Goal: Check status: Check status

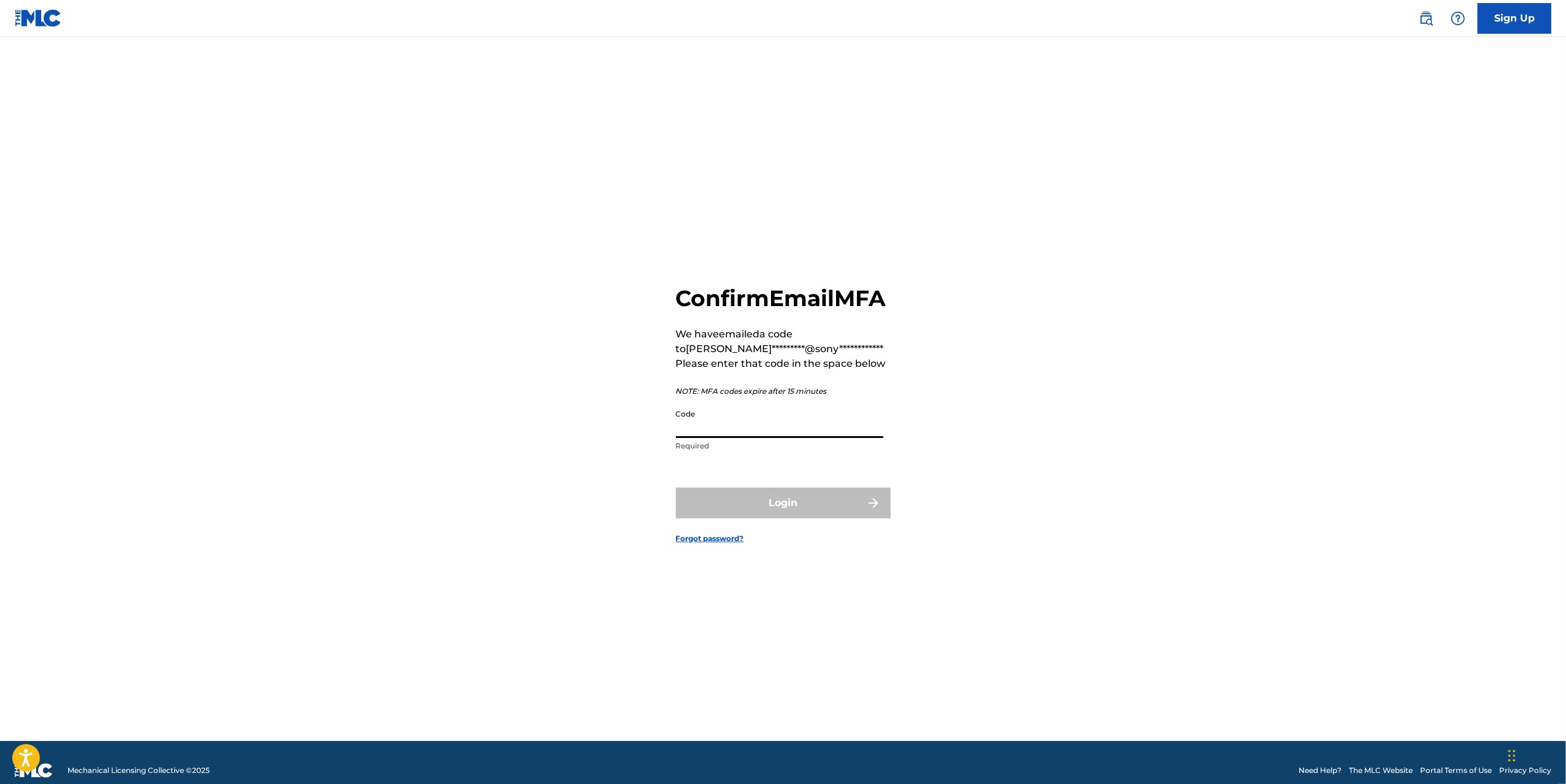
click at [727, 437] on input "Code" at bounding box center [780, 420] width 208 height 35
type input "202852"
click at [676, 488] on button "Login" at bounding box center [783, 502] width 215 height 30
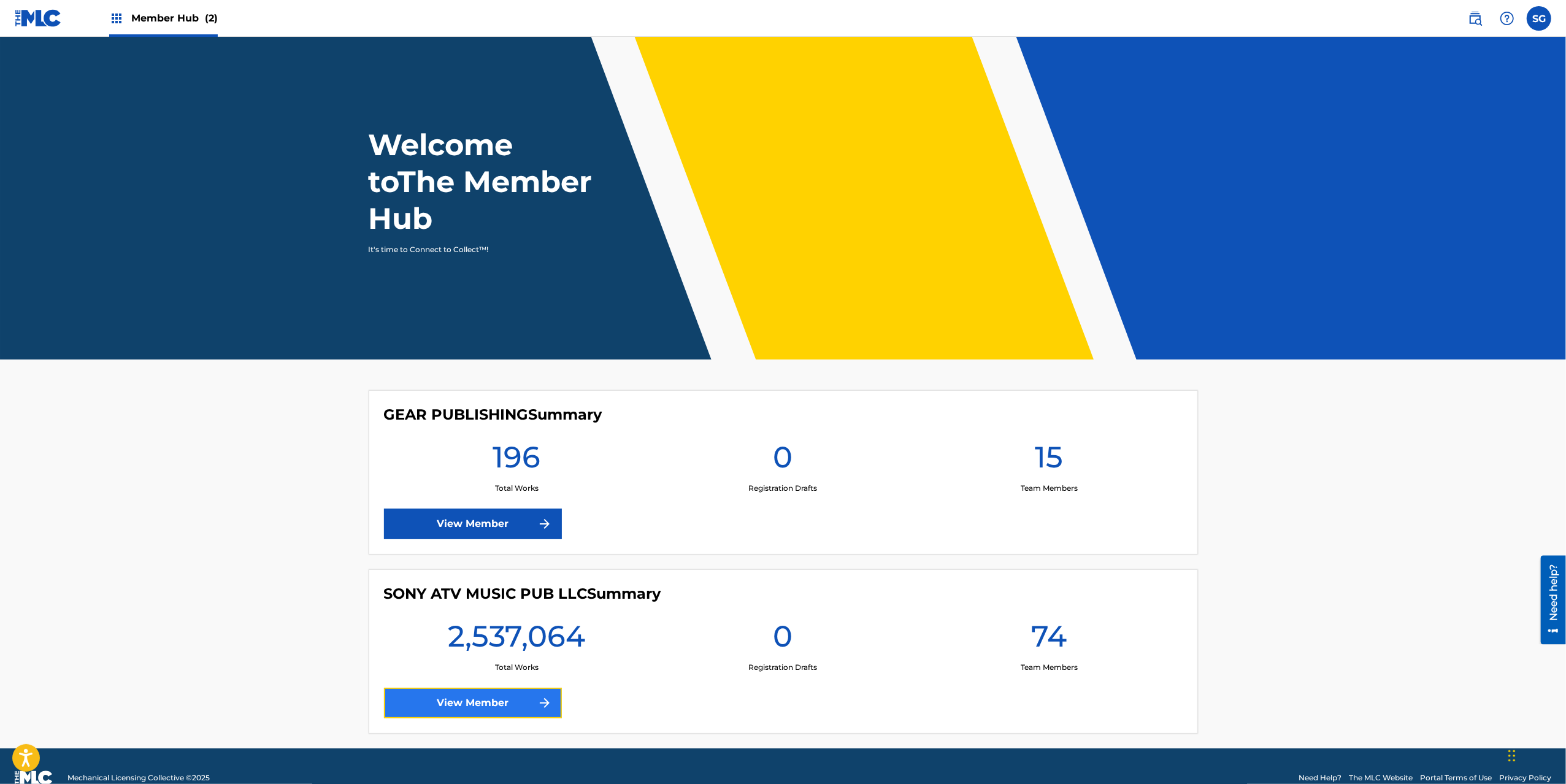
click at [484, 710] on link "View Member" at bounding box center [473, 702] width 178 height 30
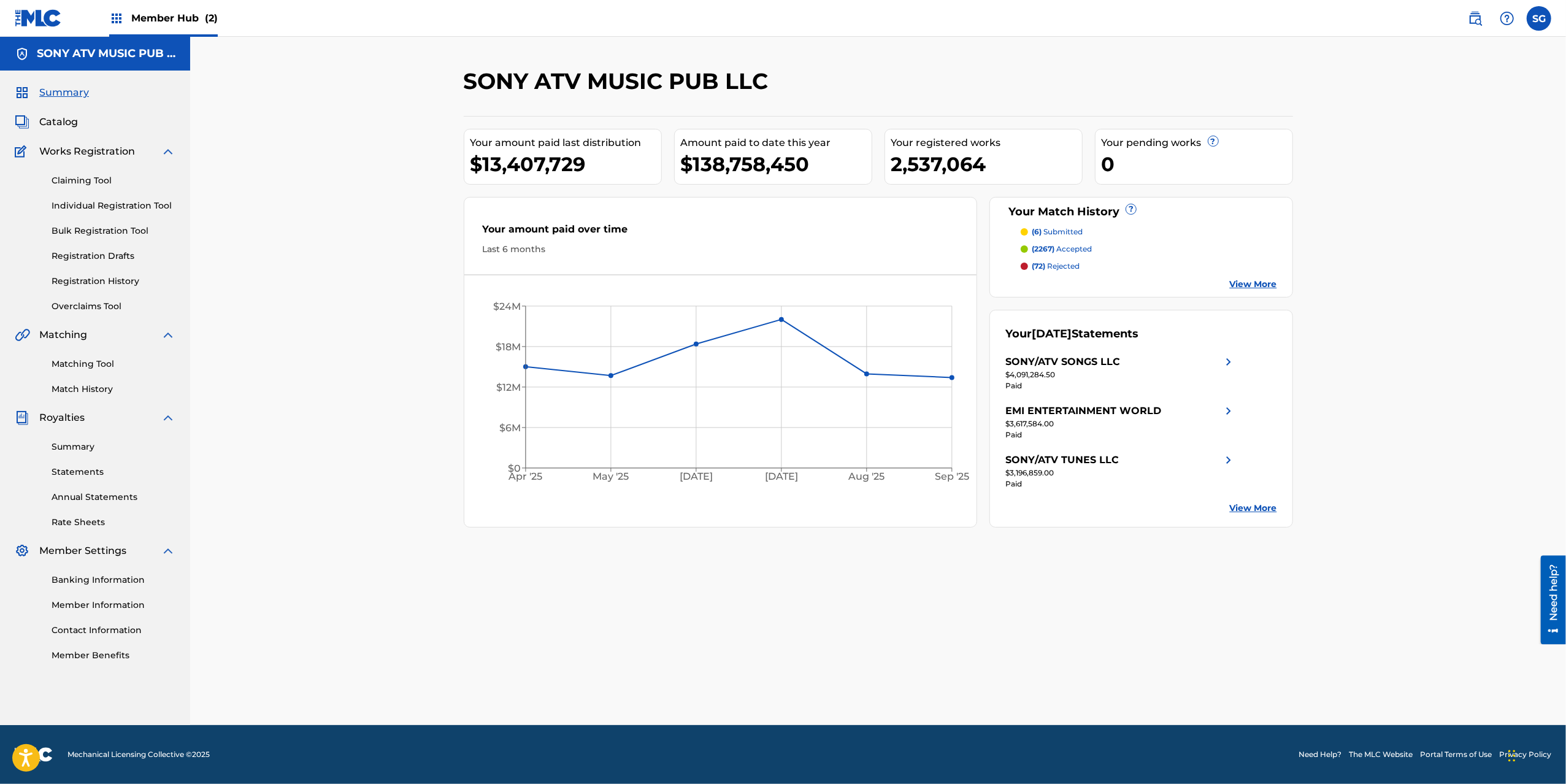
click at [555, 155] on div "$13,407,729" at bounding box center [566, 164] width 191 height 28
click at [558, 162] on div "$13,407,729" at bounding box center [566, 164] width 191 height 28
click at [1247, 512] on link "View More" at bounding box center [1253, 508] width 47 height 13
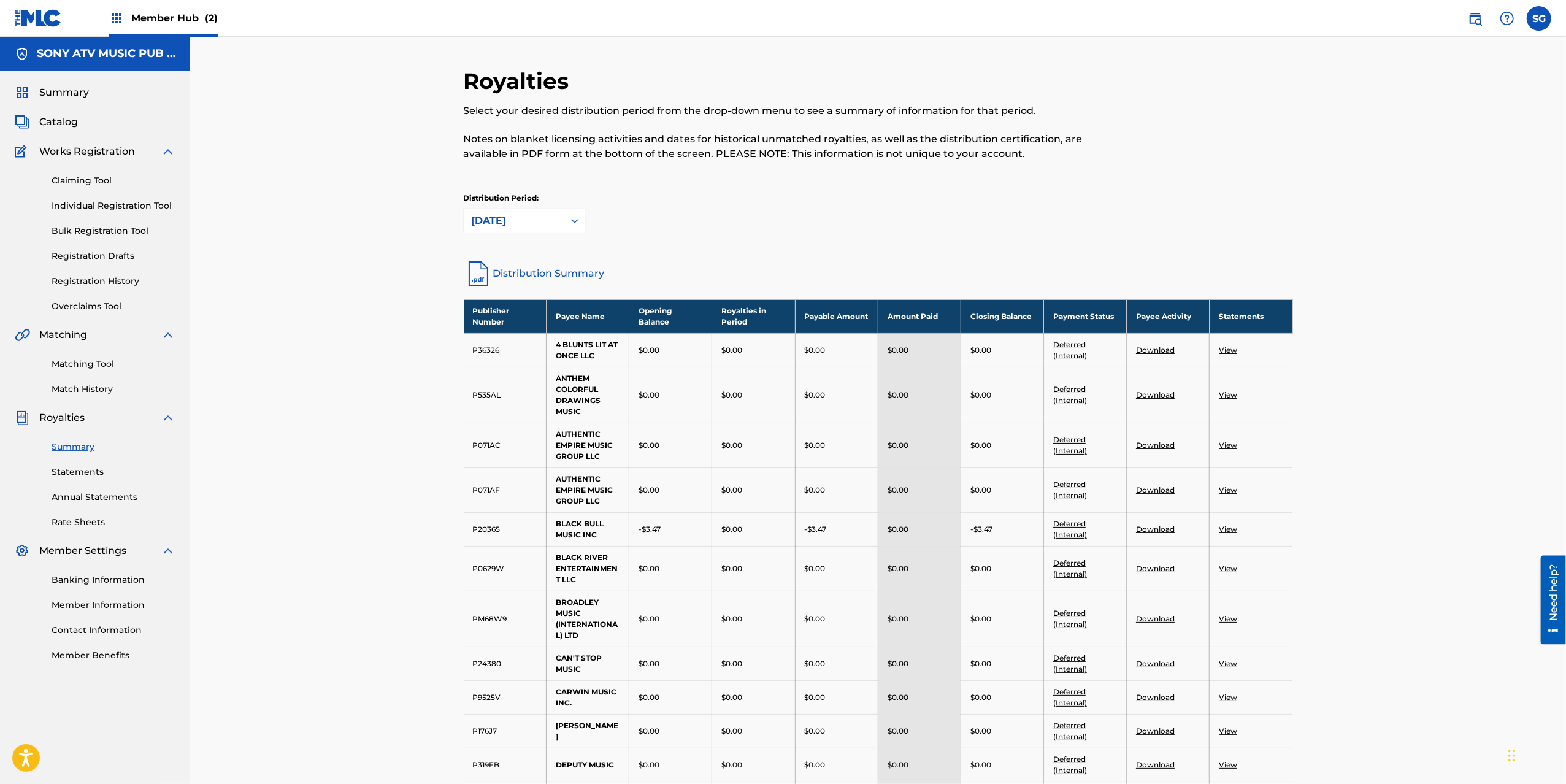
click at [560, 225] on div "[DATE]" at bounding box center [514, 221] width 100 height 23
click at [722, 220] on div "Distribution Period: [DATE]" at bounding box center [878, 212] width 830 height 40
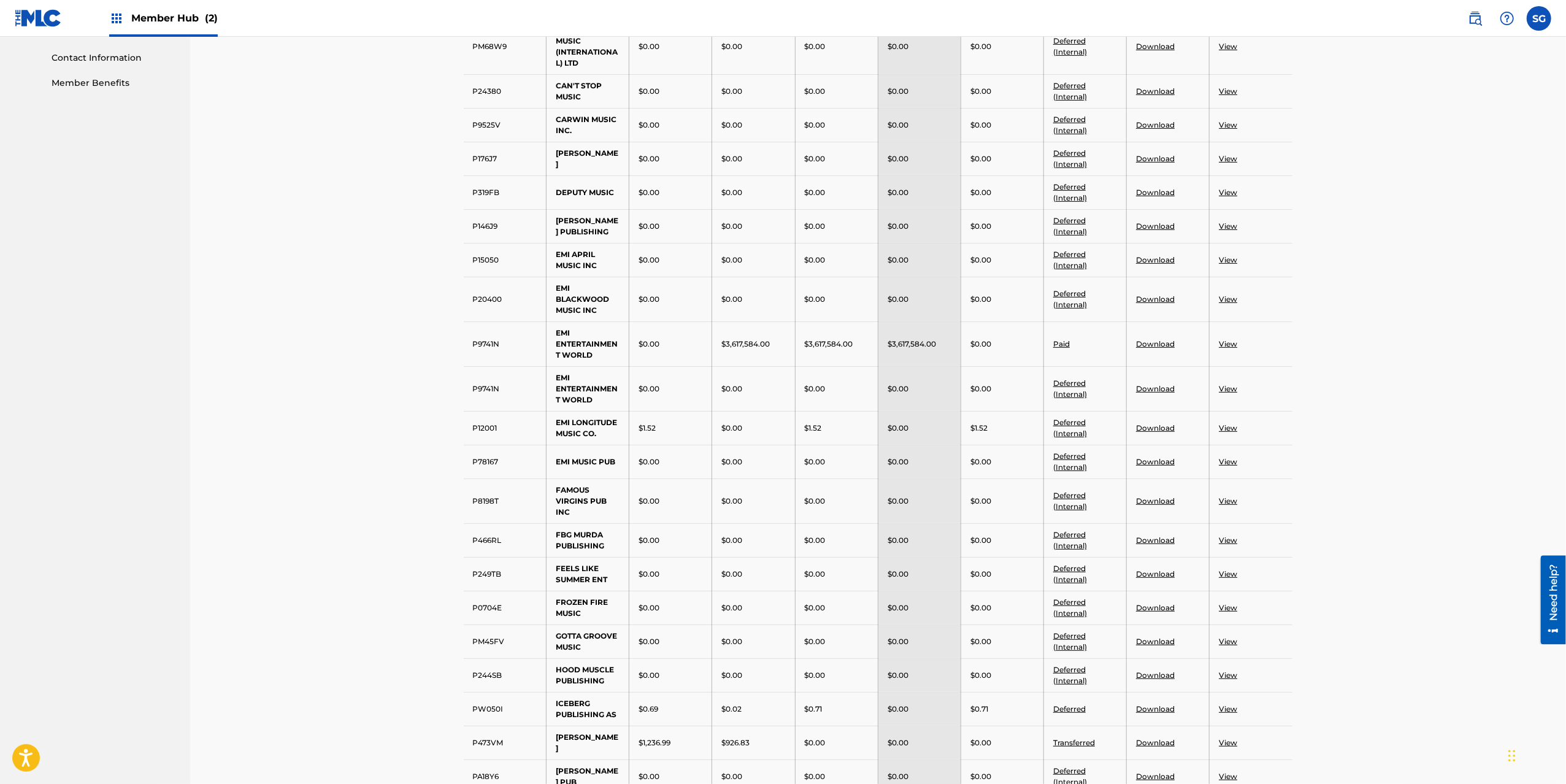
scroll to position [818, 0]
